Goal: Task Accomplishment & Management: Manage account settings

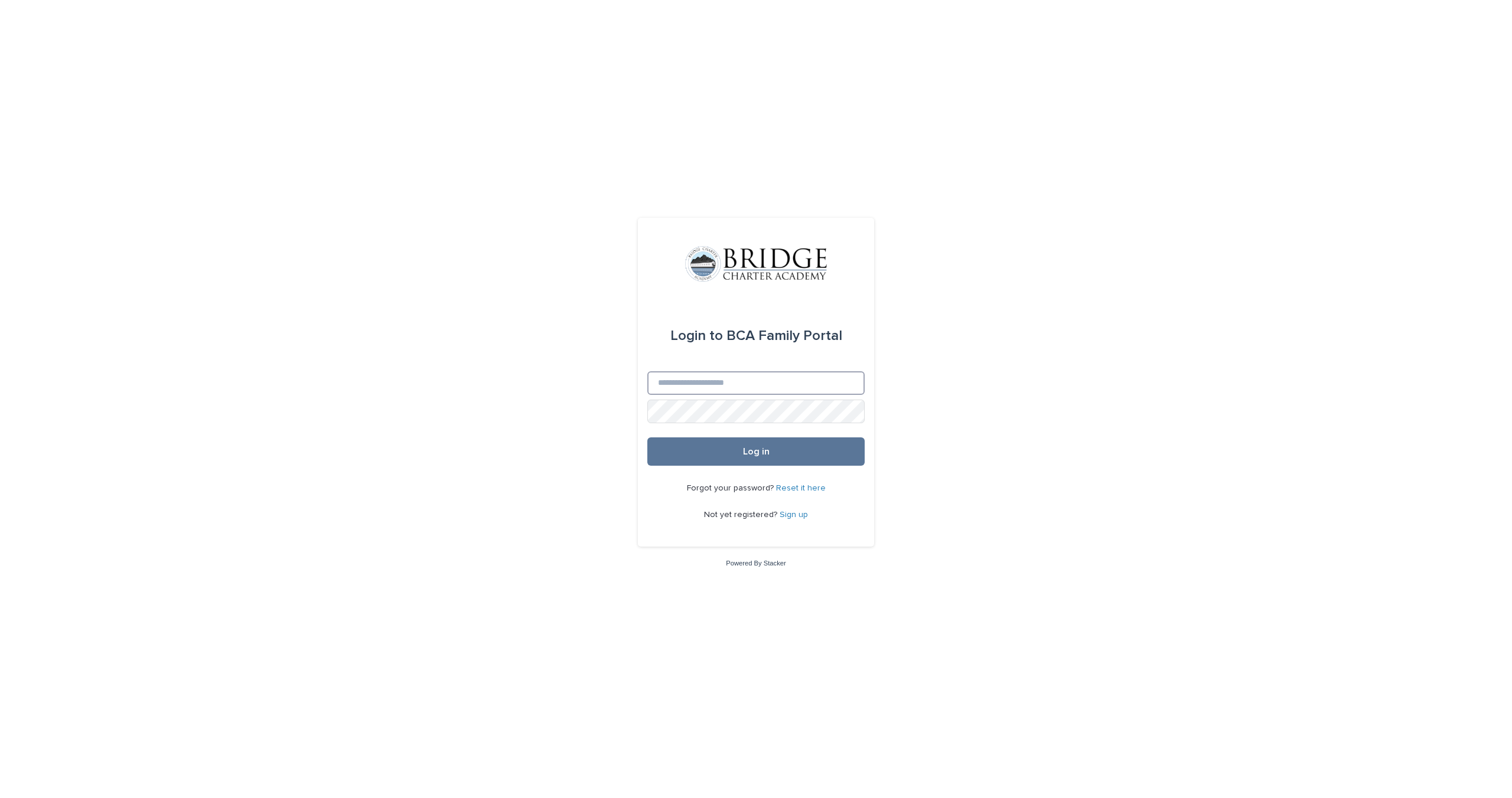
click at [780, 384] on input "Email" at bounding box center [756, 383] width 218 height 23
type input "**********"
click at [648, 438] on button "Log in" at bounding box center [756, 452] width 218 height 29
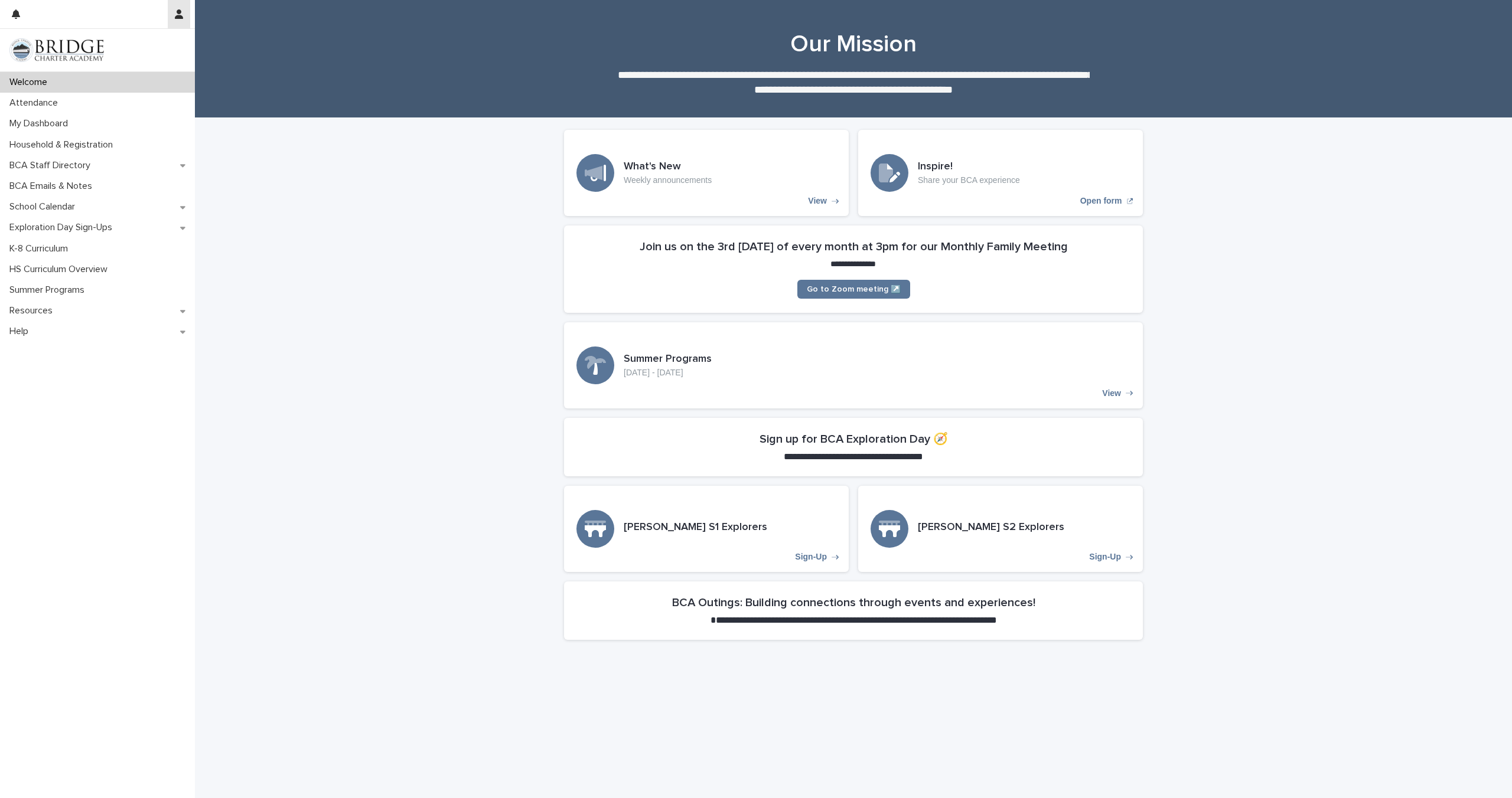
click at [179, 12] on icon "button" at bounding box center [179, 14] width 8 height 10
click at [21, 315] on div at bounding box center [756, 399] width 1512 height 798
click at [17, 311] on p "Resources" at bounding box center [33, 310] width 57 height 11
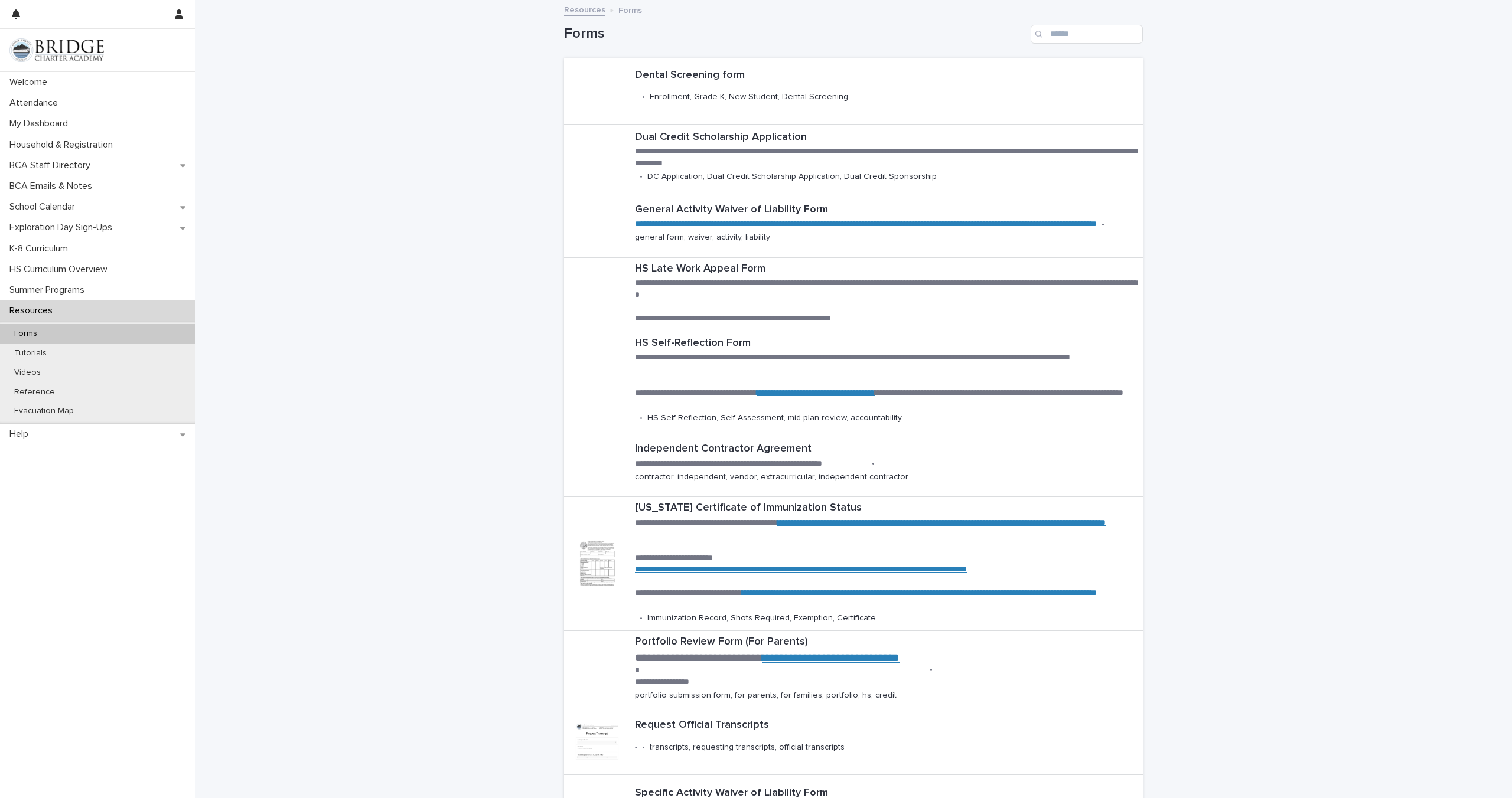
click at [415, 137] on div "**********" at bounding box center [853, 471] width 1317 height 939
click at [192, 431] on div "Help" at bounding box center [97, 434] width 195 height 21
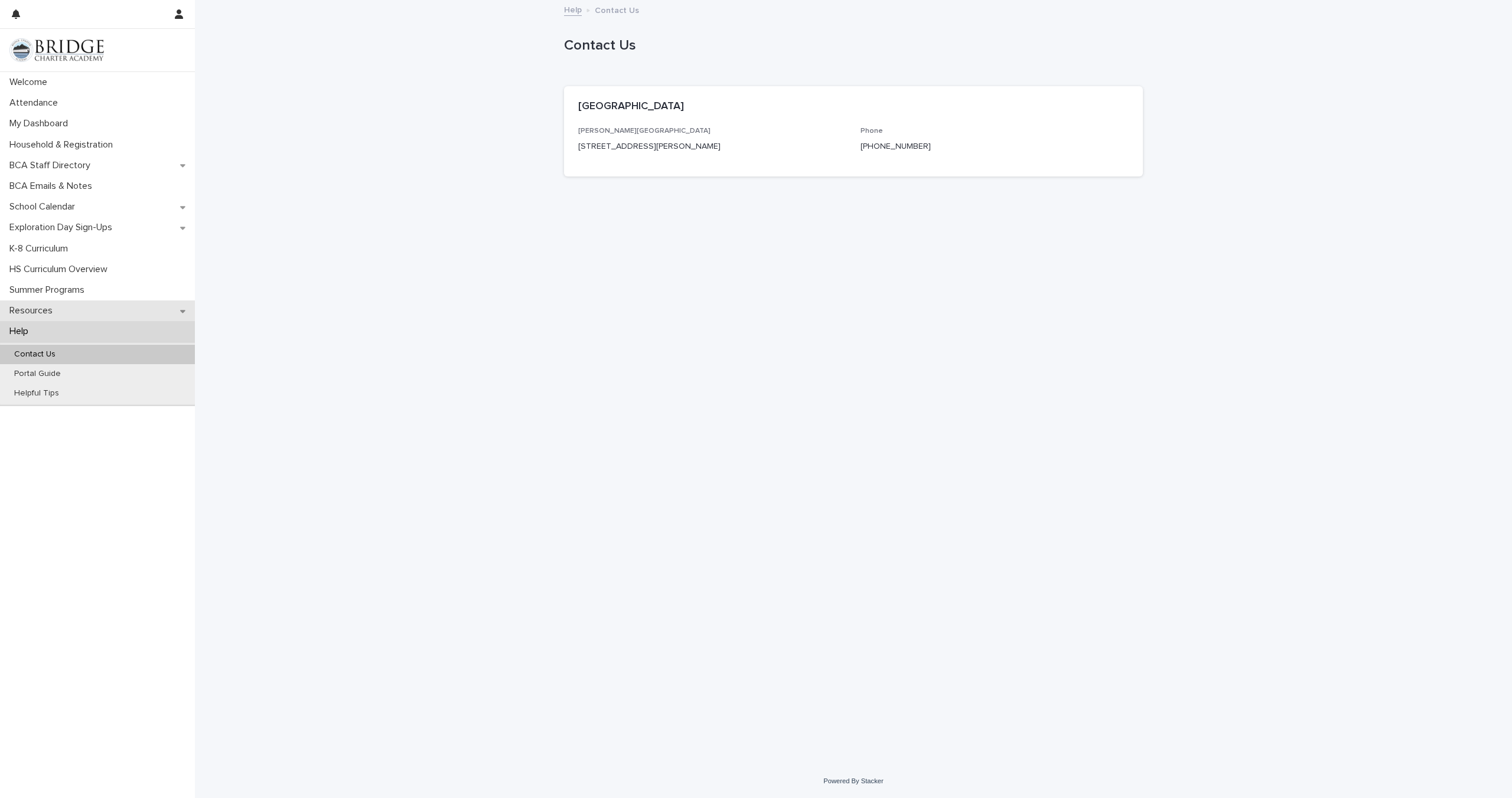
click at [192, 306] on div "Resources" at bounding box center [97, 311] width 195 height 21
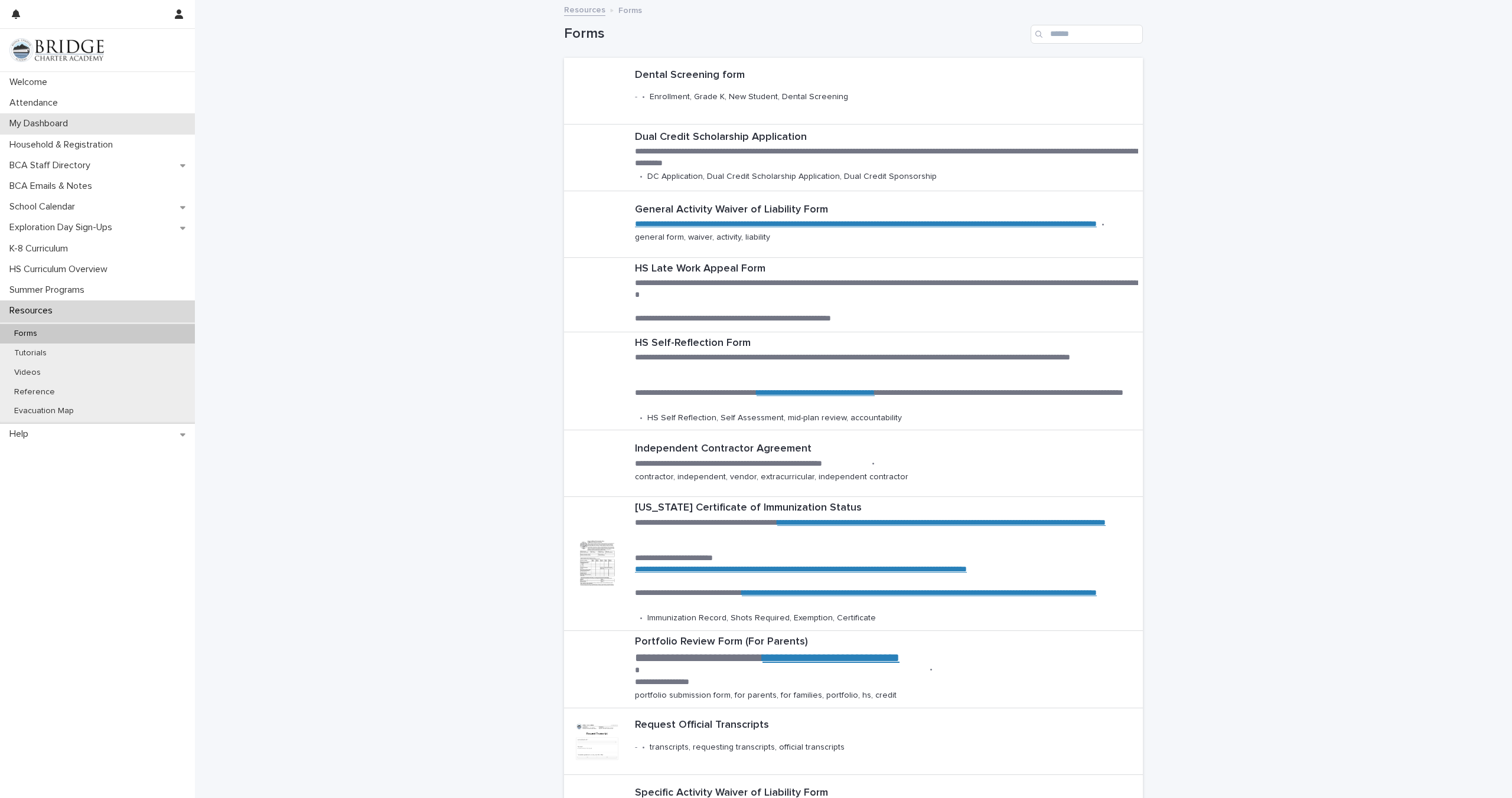
click at [60, 134] on div "My Dashboard" at bounding box center [97, 124] width 195 height 21
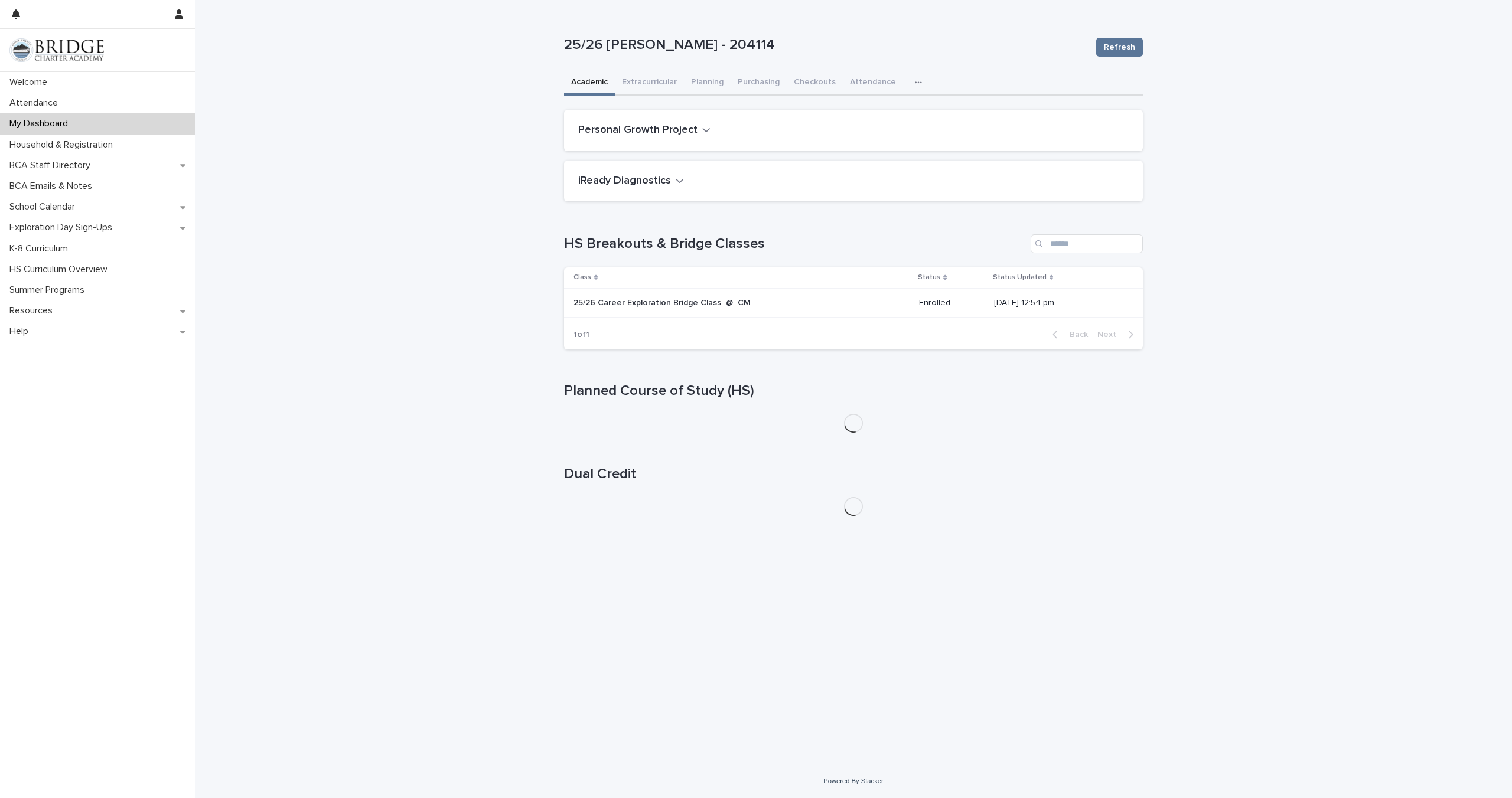
click at [915, 79] on icon "button" at bounding box center [918, 82] width 7 height 8
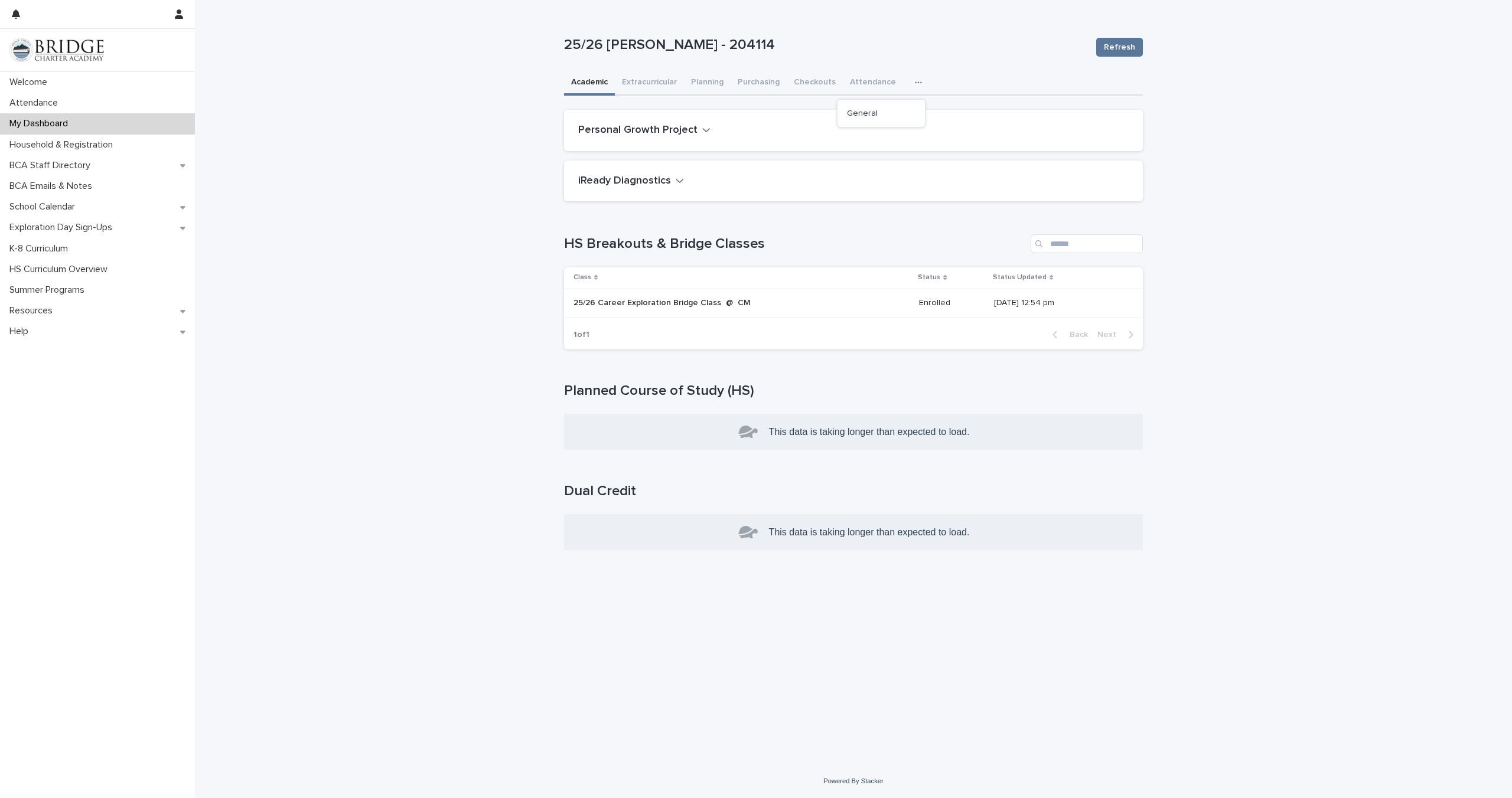
click at [507, 207] on div "**********" at bounding box center [853, 382] width 1317 height 765
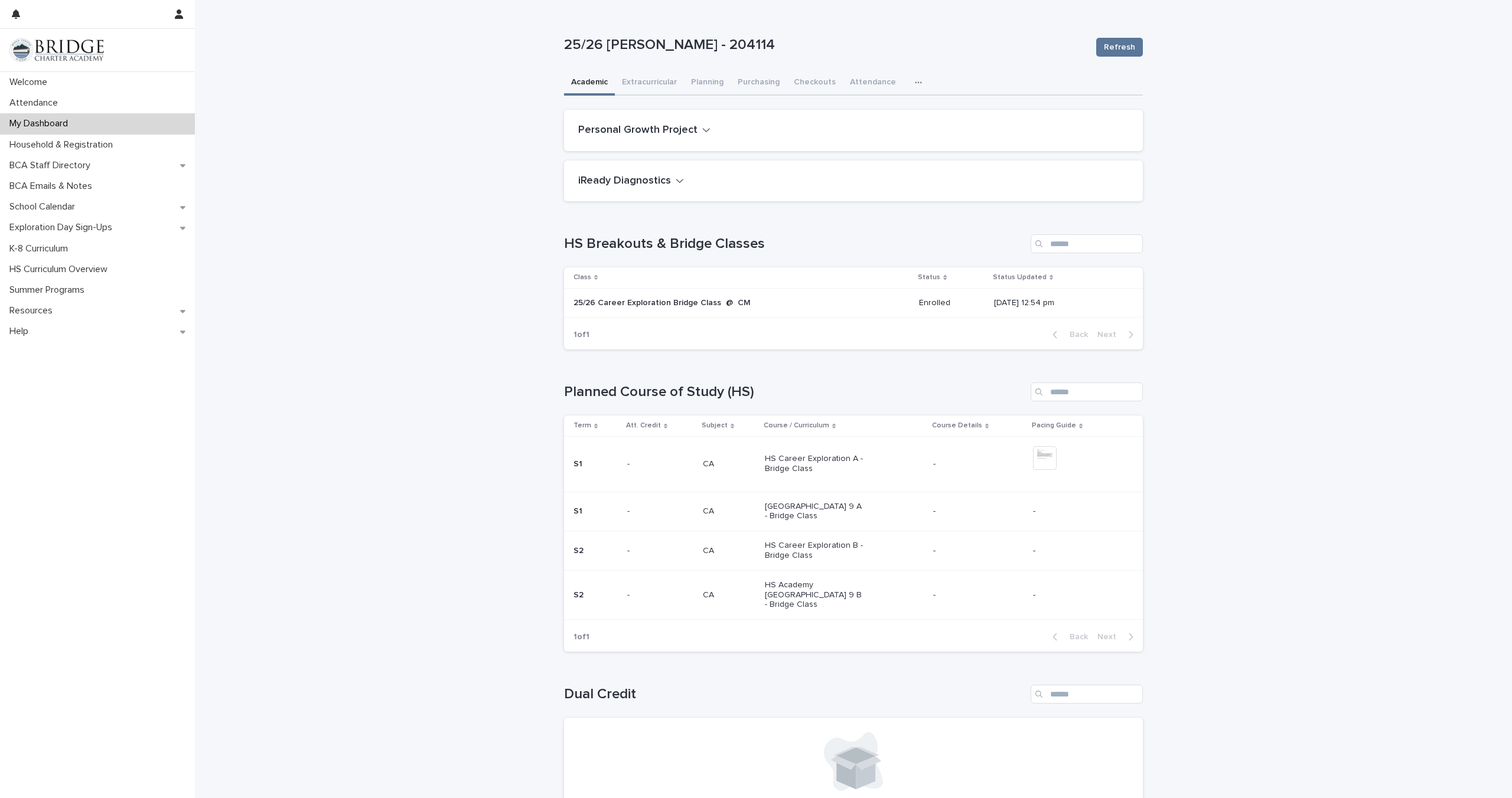
click at [918, 90] on button "button" at bounding box center [921, 82] width 26 height 23
click at [864, 116] on span "General" at bounding box center [862, 113] width 31 height 8
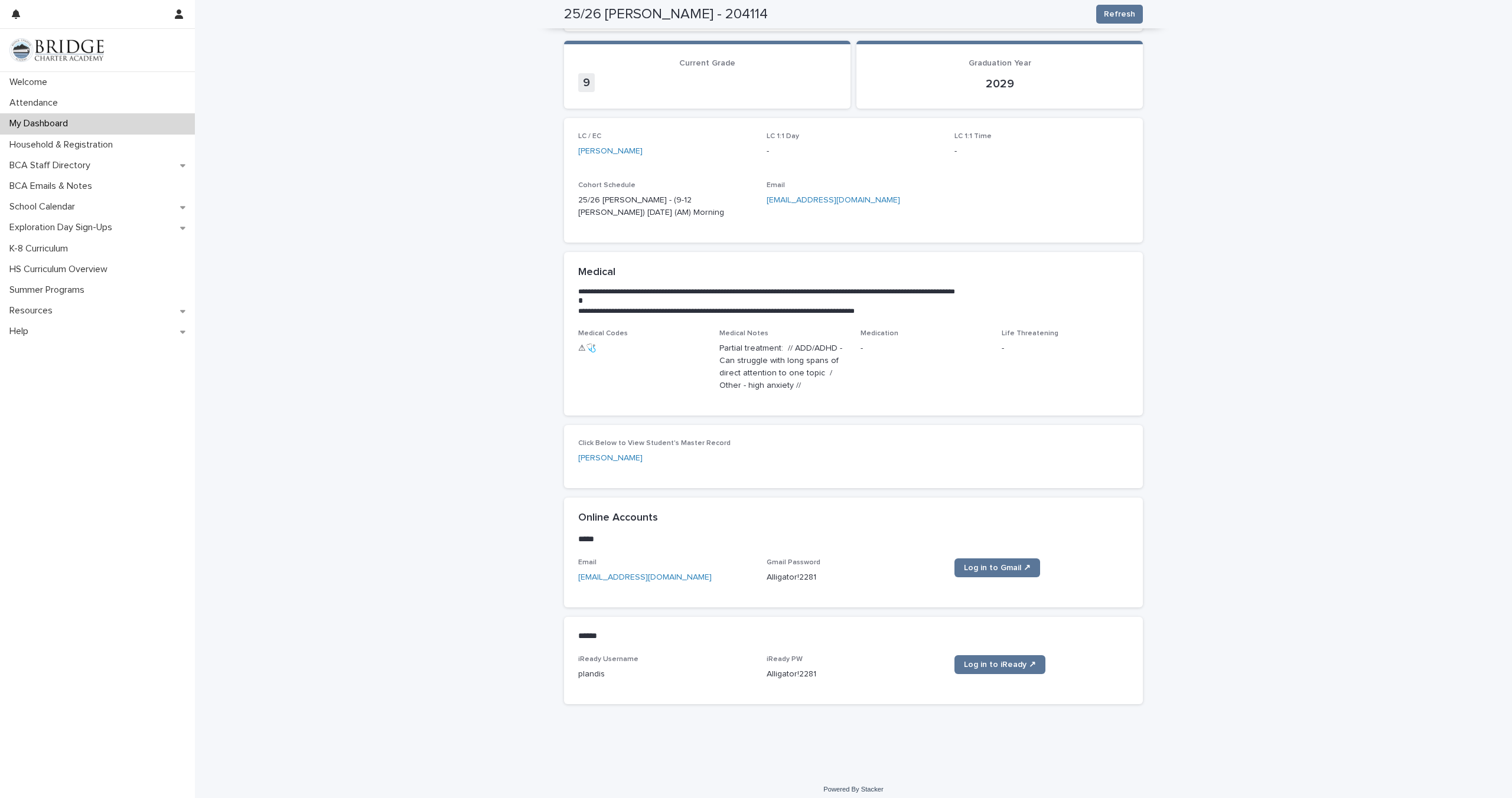
scroll to position [133, 0]
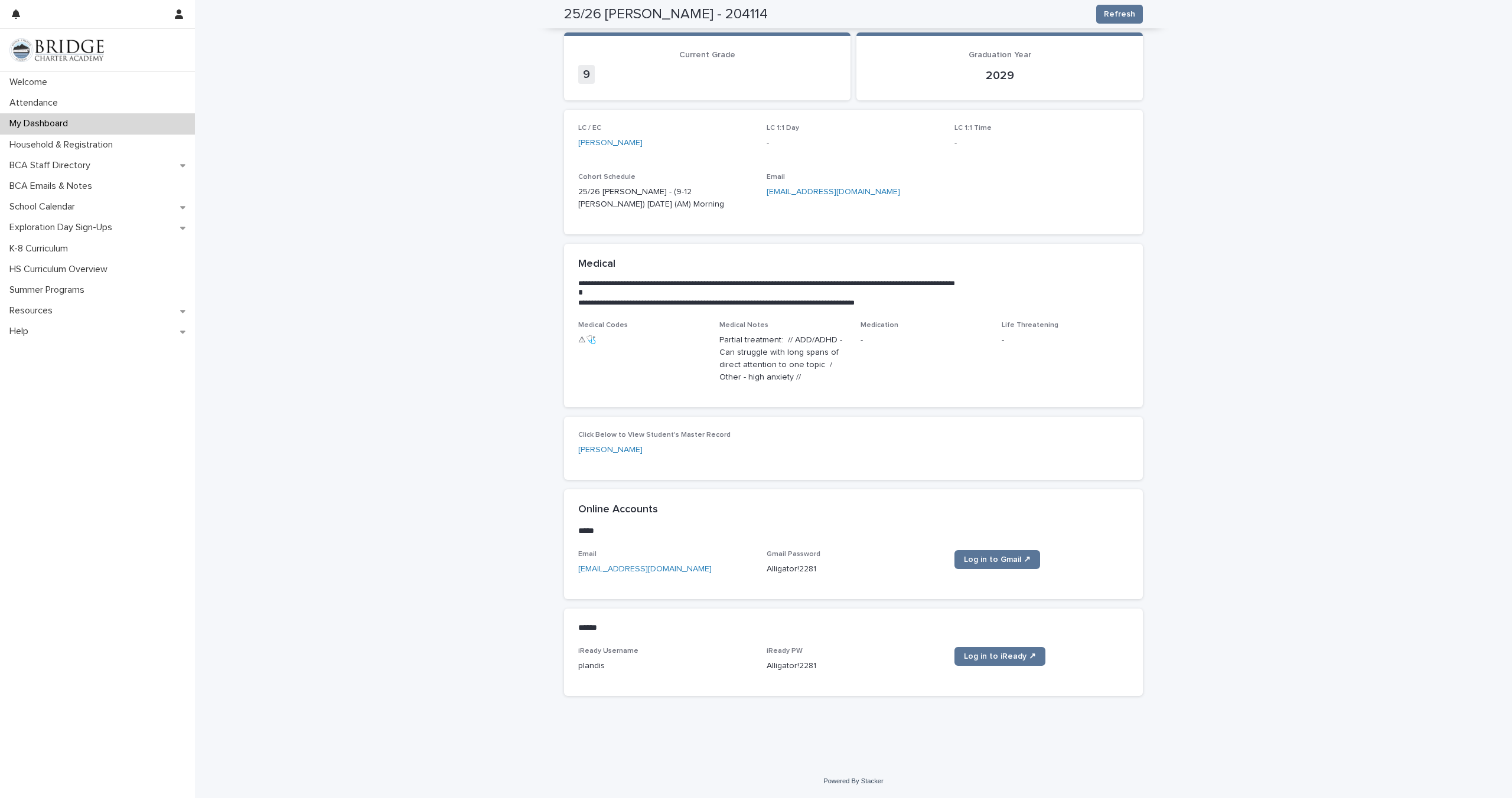
click at [799, 571] on p "Alligator!2281" at bounding box center [853, 569] width 174 height 12
drag, startPoint x: 746, startPoint y: 577, endPoint x: 835, endPoint y: 566, distance: 89.7
click at [835, 566] on div "Email plandis@bridgecharter.com Gmail Password Alligator!2281 Log in to Gmail ↗" at bounding box center [853, 567] width 550 height 35
click at [837, 567] on p "Alligator!2281" at bounding box center [853, 569] width 174 height 12
click at [800, 570] on p "Alligator!2281" at bounding box center [853, 569] width 174 height 12
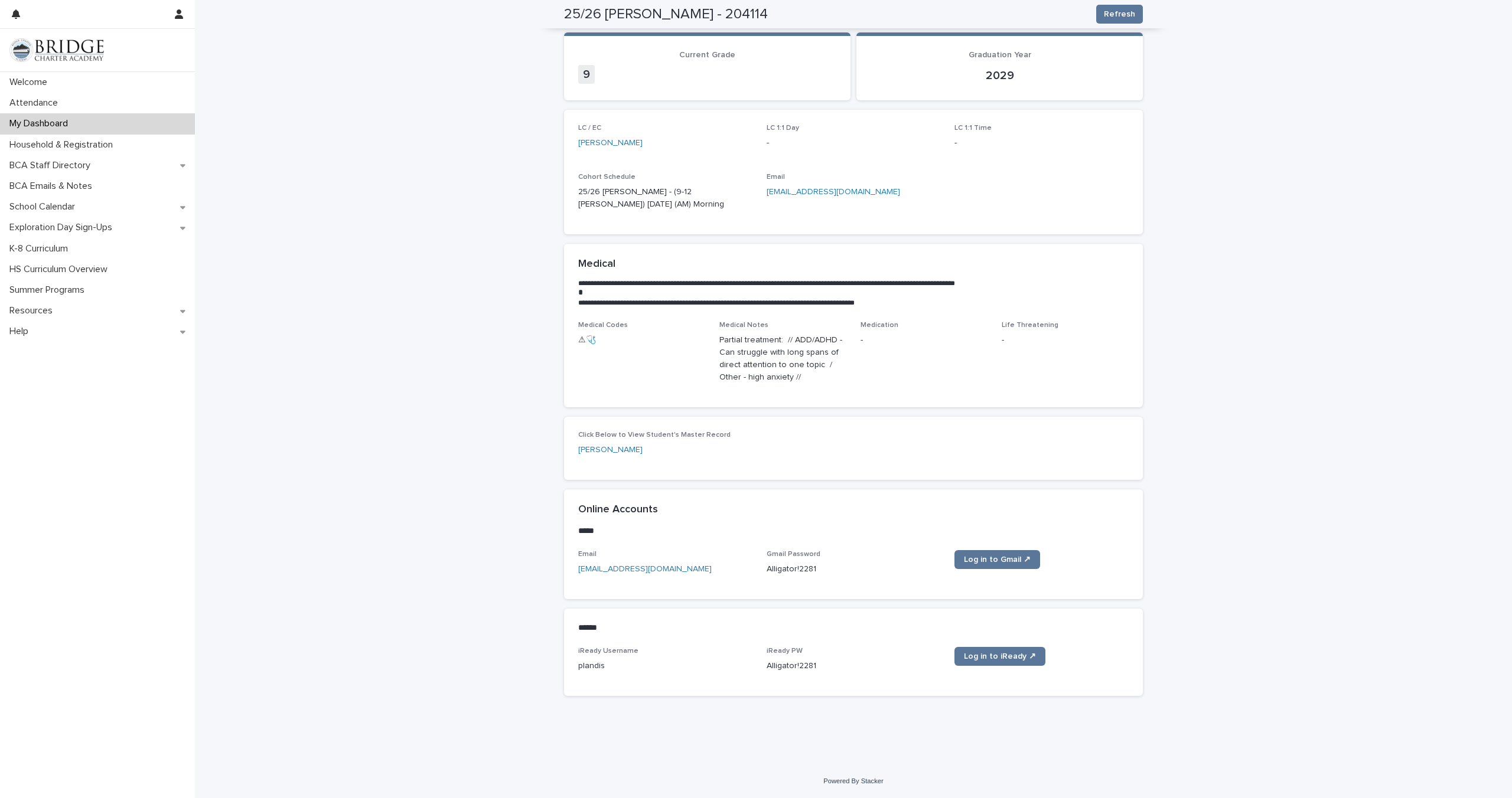
click at [822, 569] on p "Alligator!2281" at bounding box center [853, 569] width 174 height 12
drag, startPoint x: 837, startPoint y: 567, endPoint x: 765, endPoint y: 569, distance: 72.0
click at [765, 569] on div "Email plandis@bridgecharter.com Gmail Password Alligator!2281 Log in to Gmail ↗" at bounding box center [853, 567] width 550 height 35
click at [777, 514] on div "Online Accounts ***** •••" at bounding box center [851, 520] width 546 height 32
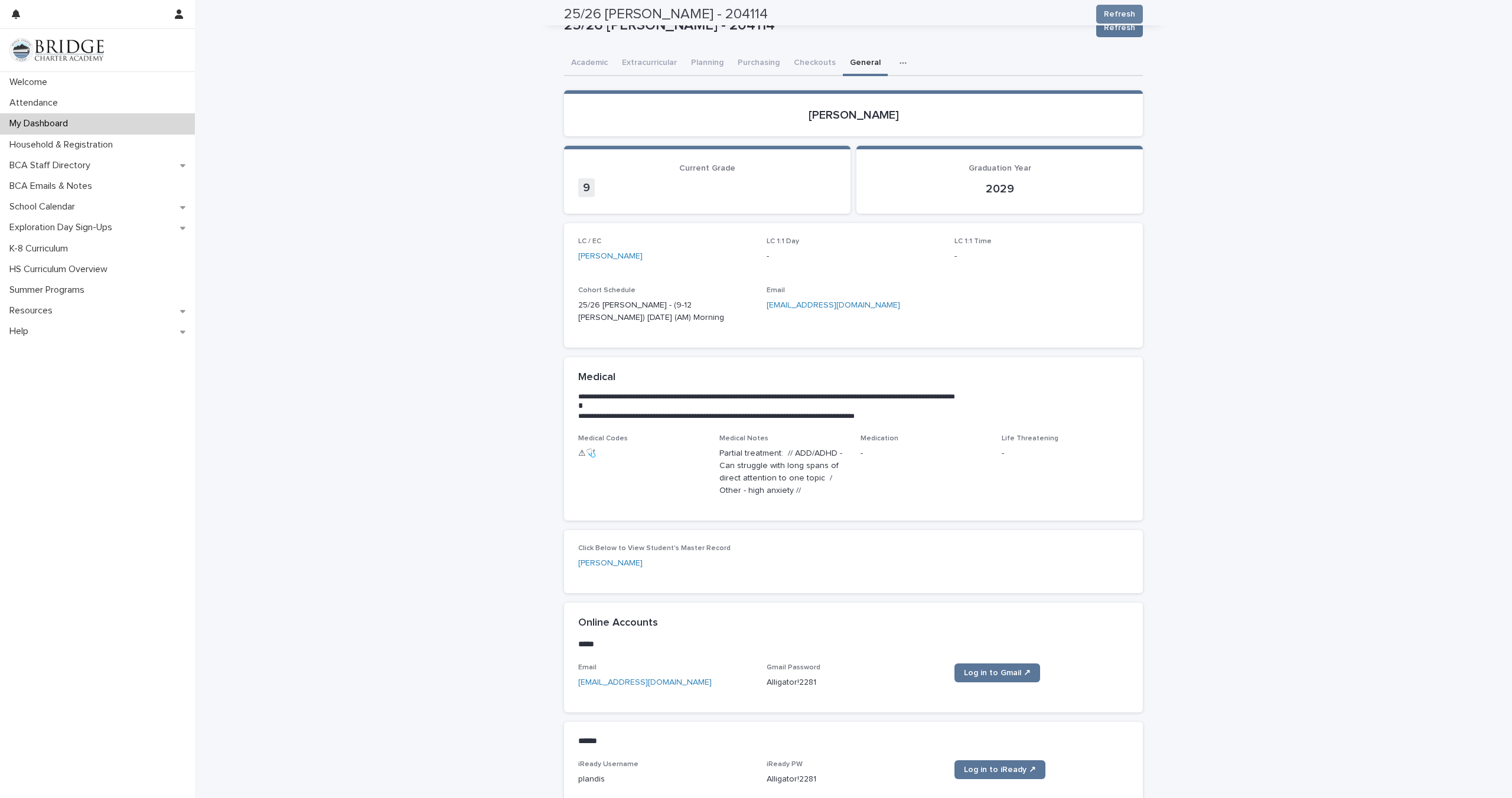
scroll to position [0, 0]
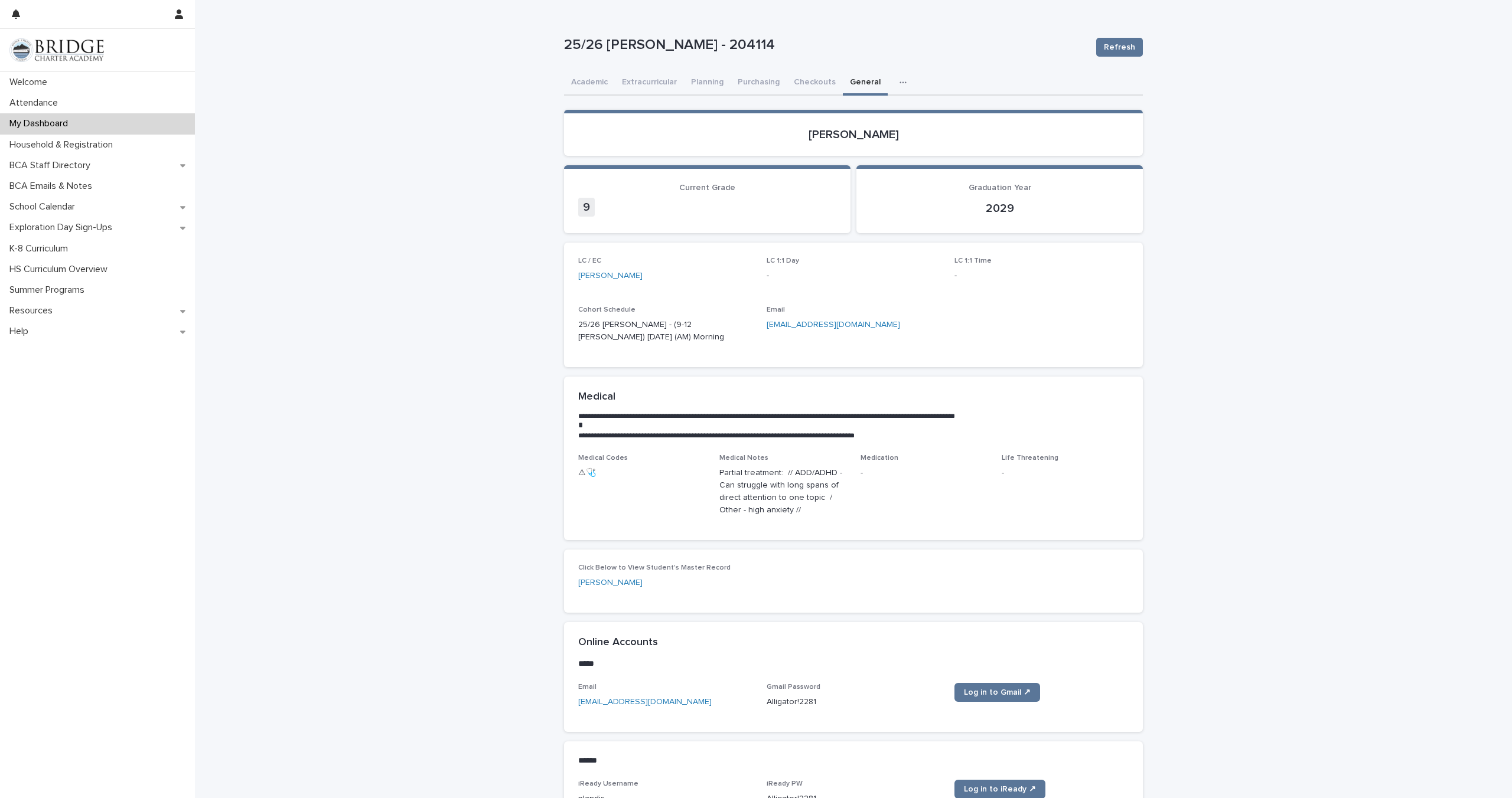
click at [900, 84] on icon "button" at bounding box center [903, 82] width 7 height 8
click at [967, 19] on div "**********" at bounding box center [853, 419] width 579 height 838
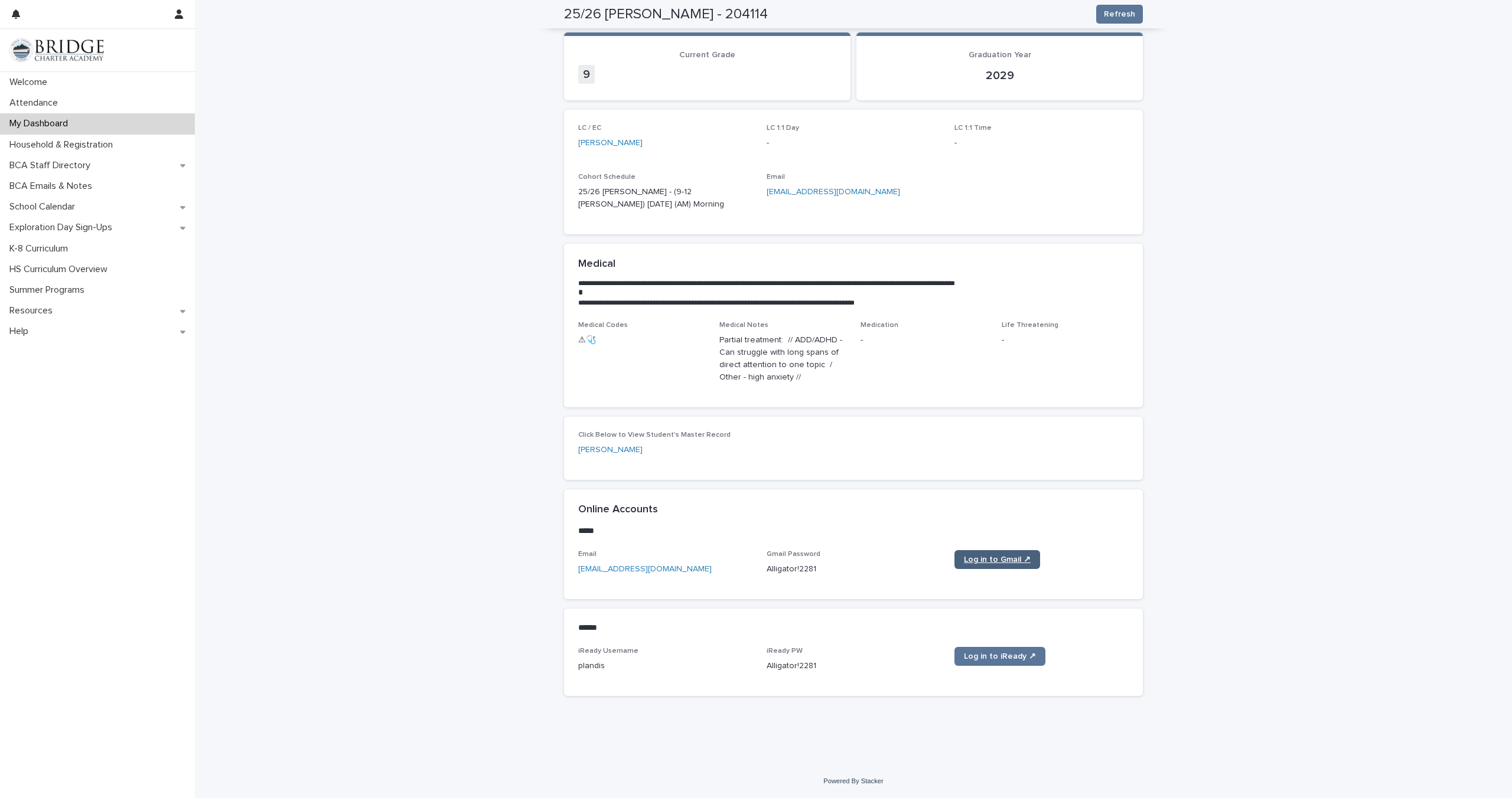
click at [990, 566] on link "Log in to Gmail ↗" at bounding box center [997, 559] width 86 height 19
click at [659, 570] on link "plandis@bridgecharter.com" at bounding box center [645, 569] width 134 height 8
drag, startPoint x: 828, startPoint y: 566, endPoint x: 779, endPoint y: 572, distance: 49.4
click at [779, 572] on p "Alligator!2281" at bounding box center [853, 569] width 174 height 12
drag, startPoint x: 36, startPoint y: 45, endPoint x: 100, endPoint y: 59, distance: 65.5
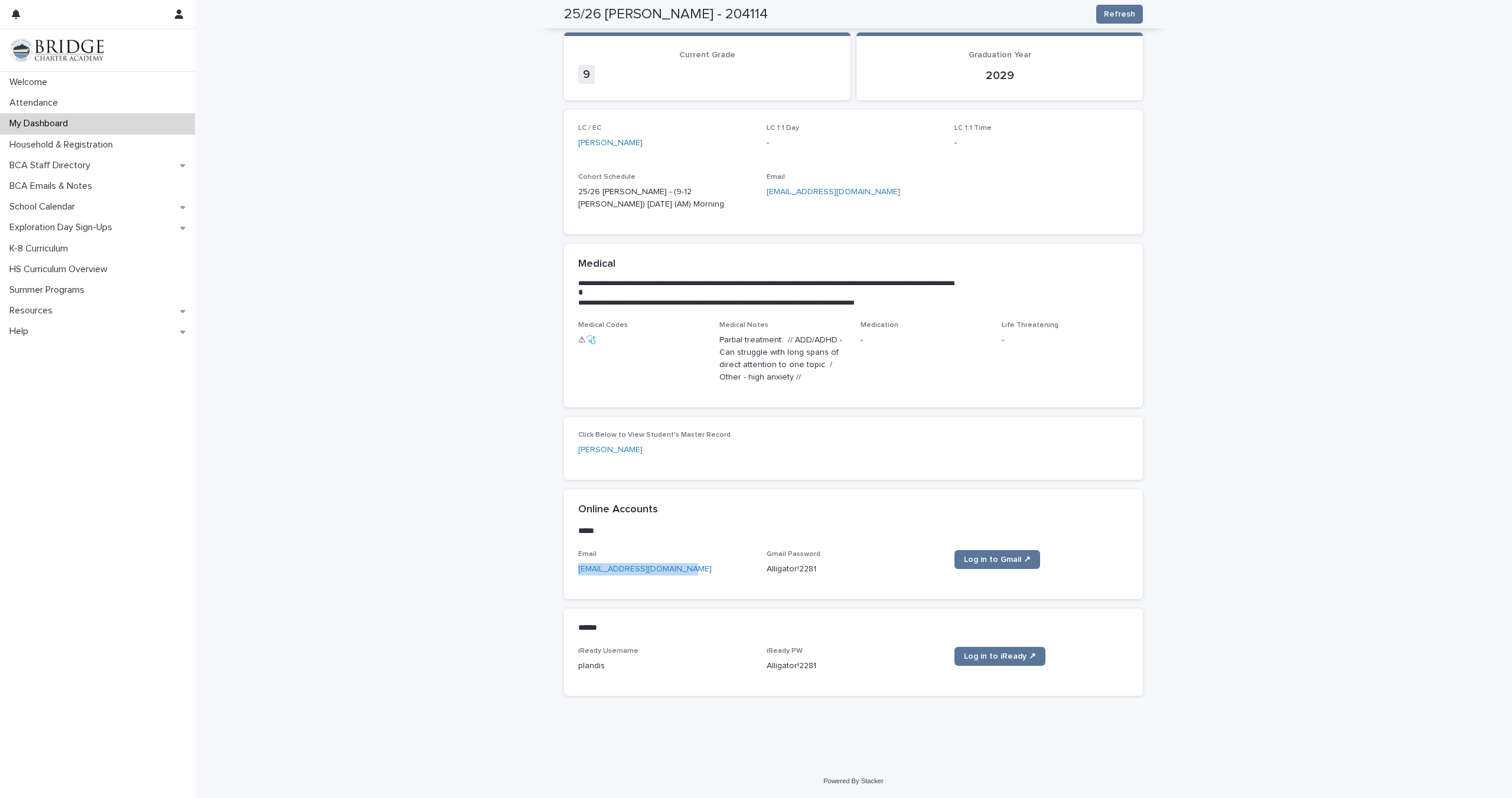
drag, startPoint x: 571, startPoint y: 565, endPoint x: 700, endPoint y: 581, distance: 130.0
click at [700, 581] on div "Email plandis@bridgecharter.com Gmail Password Alligator!2281 Log in to Gmail ↗" at bounding box center [853, 574] width 579 height 49
copy link "plandis@bridgecharter.com"
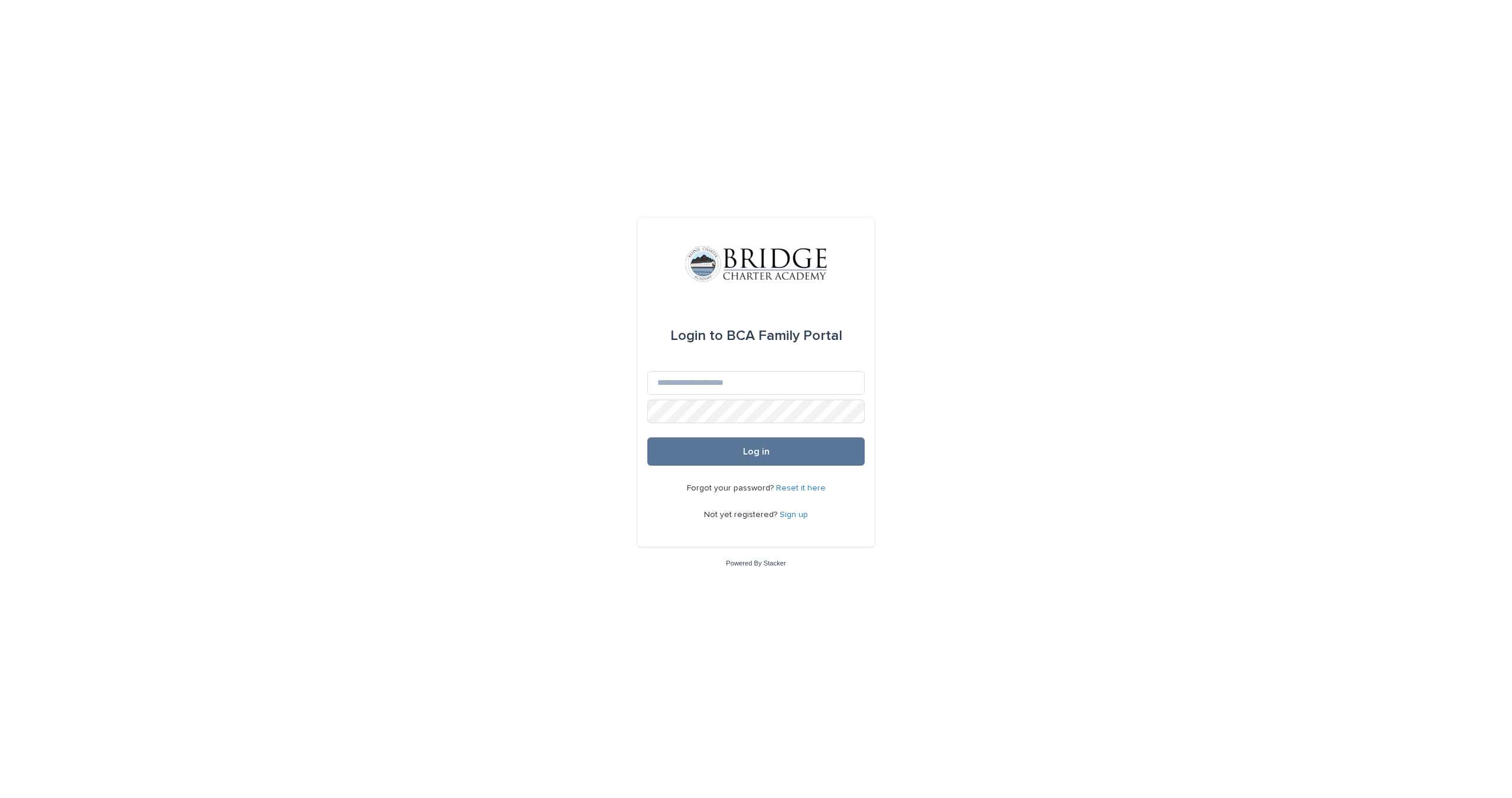
click at [808, 486] on link "Reset it here" at bounding box center [801, 488] width 49 height 8
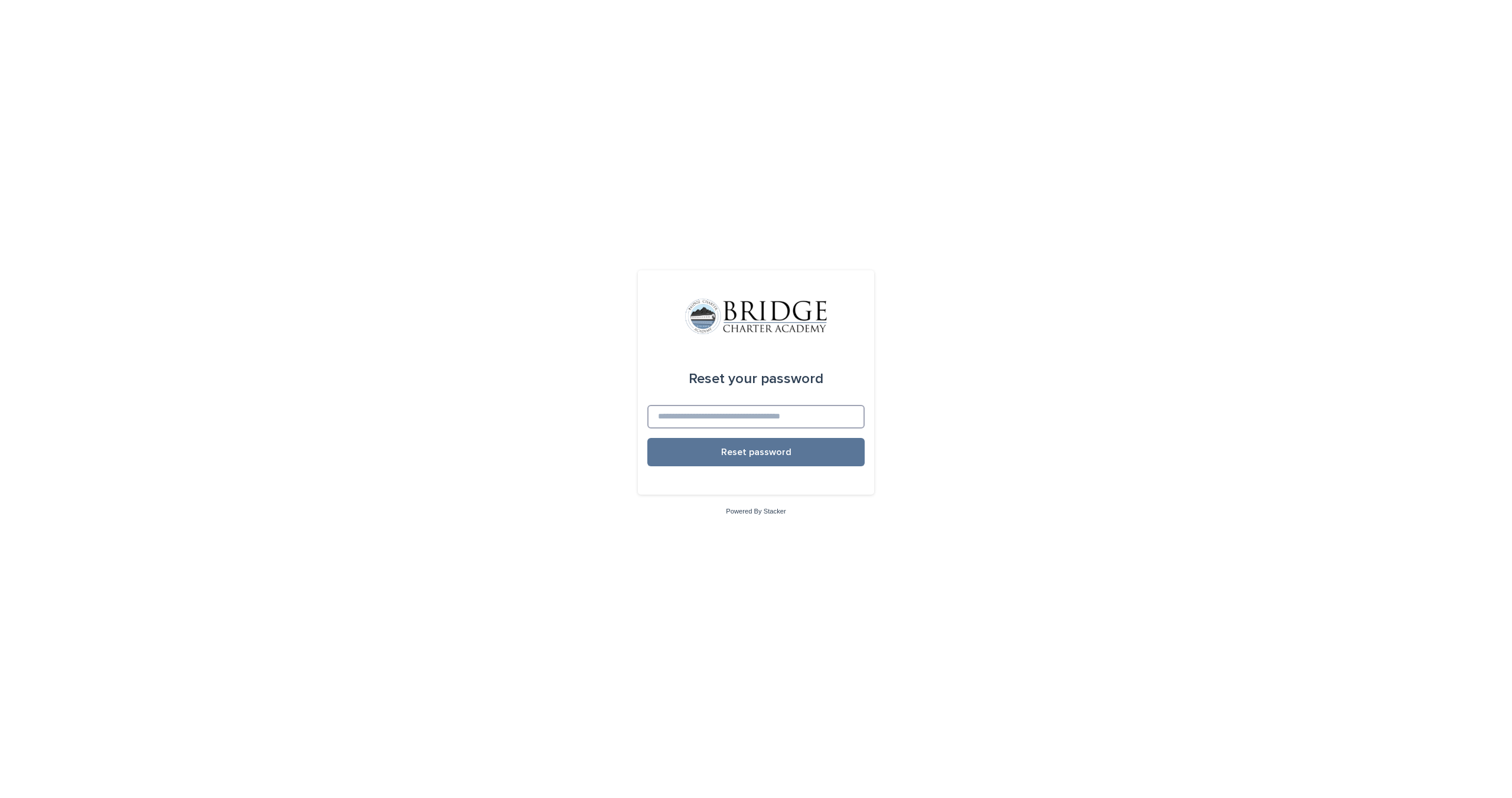
click at [768, 418] on input at bounding box center [756, 417] width 218 height 23
click at [949, 288] on div "Reset your password Reset password Powered By Stacker" at bounding box center [756, 399] width 1512 height 798
click at [731, 416] on input at bounding box center [756, 417] width 218 height 23
paste input "**********"
type input "**********"
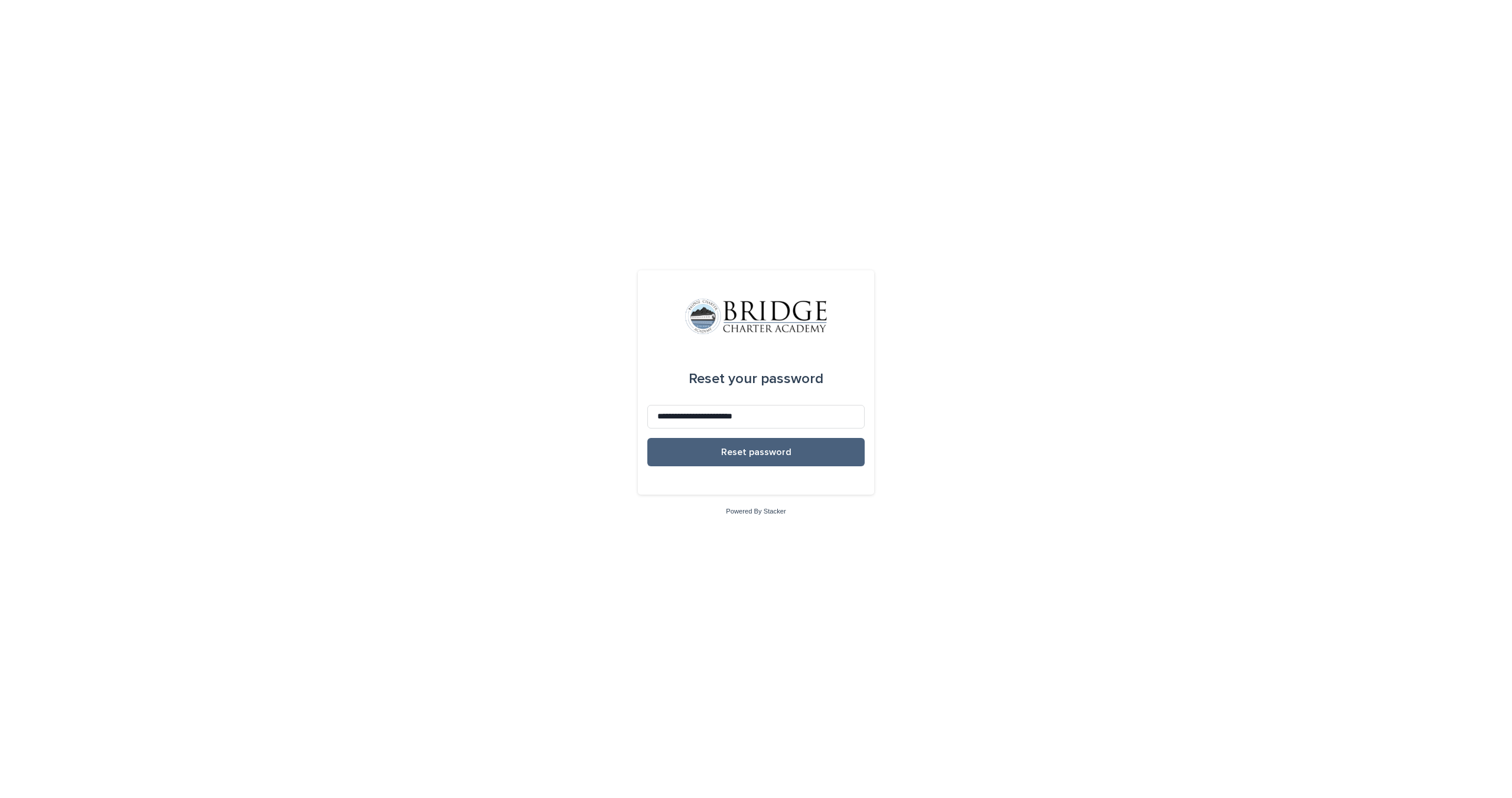
click at [779, 453] on span "Reset password" at bounding box center [756, 452] width 70 height 10
